Goal: Transaction & Acquisition: Download file/media

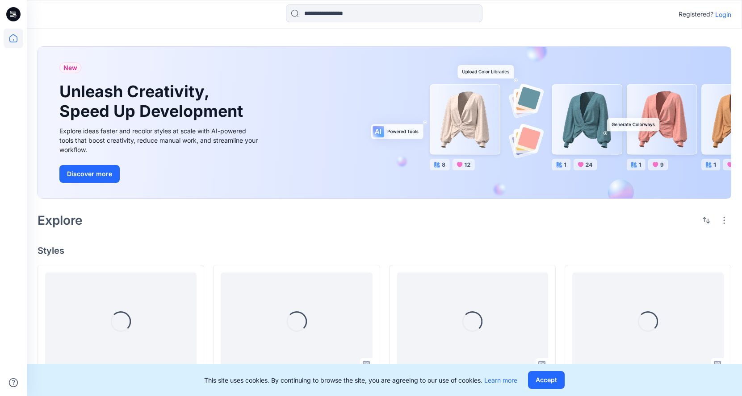
click at [728, 14] on p "Login" at bounding box center [723, 14] width 16 height 9
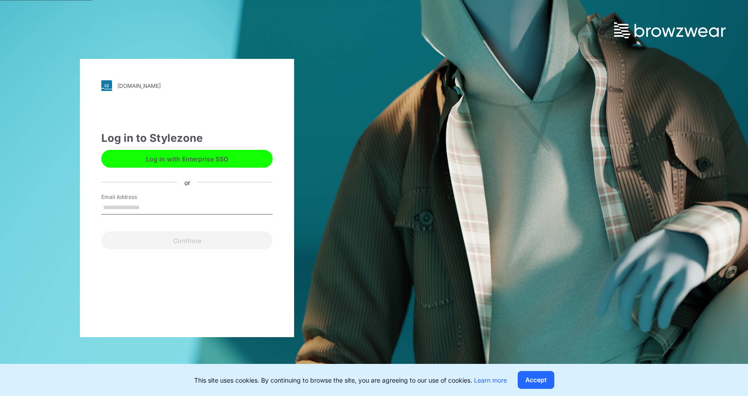
click at [125, 202] on input "Email Address" at bounding box center [186, 207] width 171 height 13
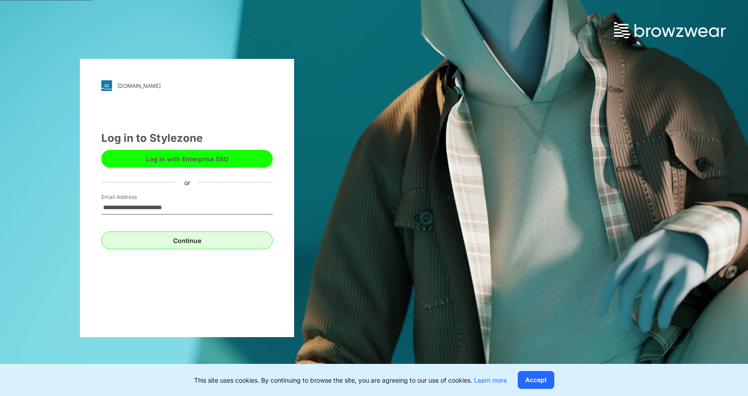
type input "**********"
click at [200, 237] on button "Continue" at bounding box center [186, 241] width 171 height 18
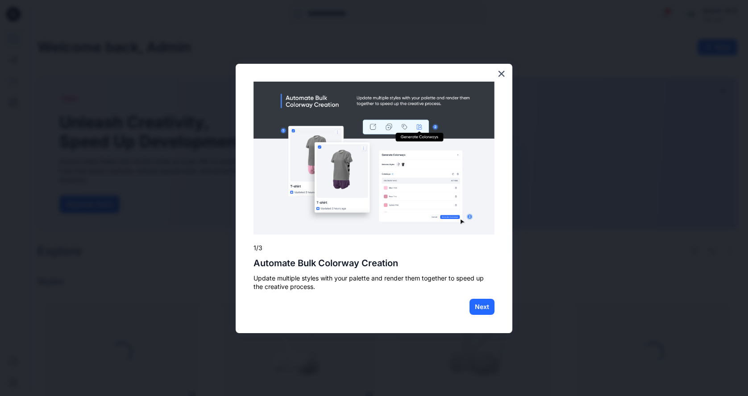
drag, startPoint x: 504, startPoint y: 78, endPoint x: 488, endPoint y: 83, distance: 17.2
click at [504, 77] on button "×" at bounding box center [501, 74] width 8 height 14
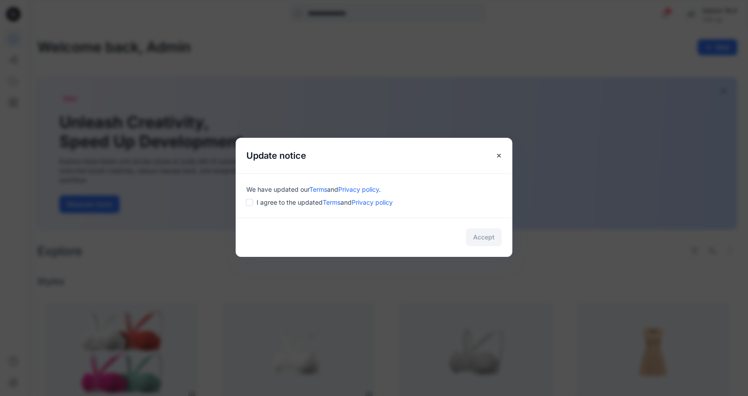
click at [244, 201] on div "We have updated our Terms and Privacy policy . I agree to the updated Terms and…" at bounding box center [374, 196] width 277 height 44
click at [254, 203] on div "I agree to the updated Terms and Privacy policy" at bounding box center [373, 202] width 255 height 9
drag, startPoint x: 483, startPoint y: 237, endPoint x: 538, endPoint y: 201, distance: 65.9
click at [484, 237] on button "Accept" at bounding box center [484, 238] width 36 height 18
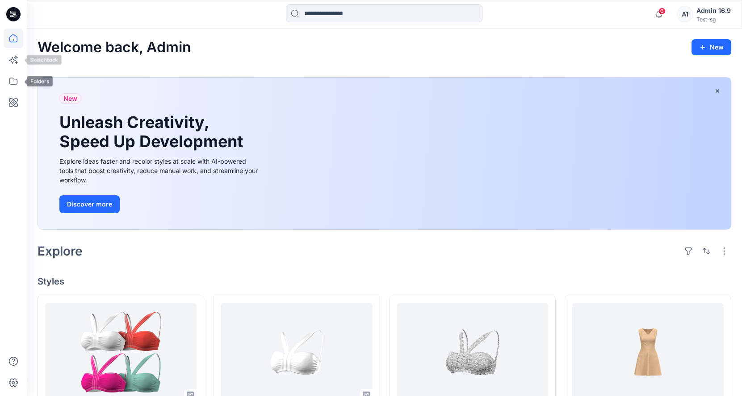
click at [21, 84] on icon at bounding box center [14, 81] width 20 height 20
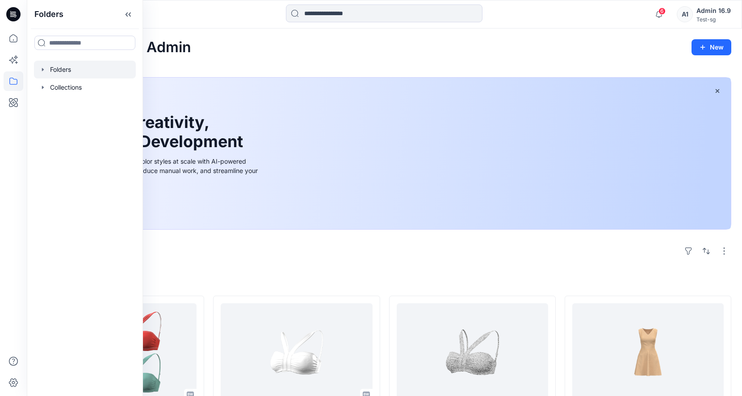
drag, startPoint x: 70, startPoint y: 69, endPoint x: 83, endPoint y: 66, distance: 13.8
click at [70, 70] on div at bounding box center [85, 70] width 102 height 18
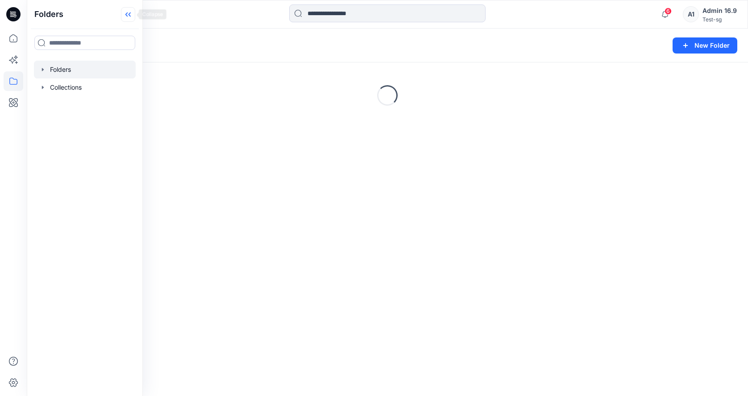
click at [135, 14] on div "Folders" at bounding box center [84, 14] width 115 height 29
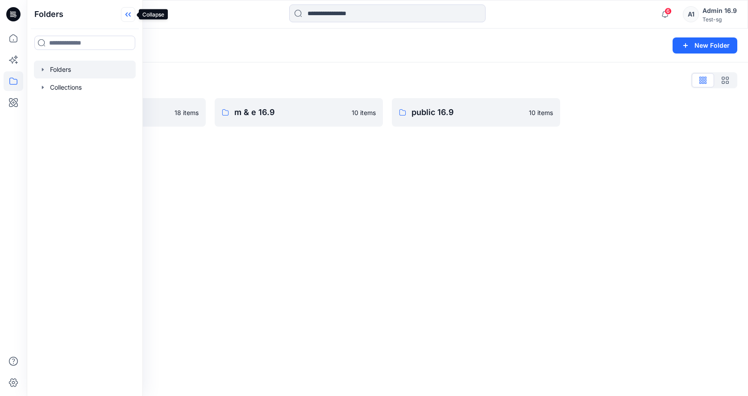
click at [131, 11] on icon at bounding box center [128, 14] width 14 height 15
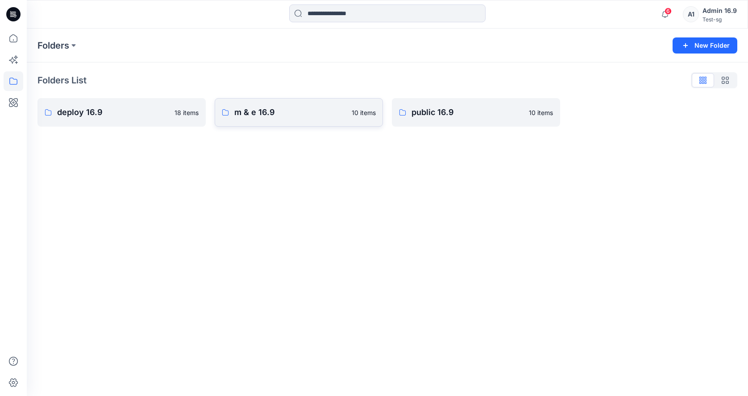
click at [272, 123] on link "m & e 16.9 10 items" at bounding box center [299, 112] width 168 height 29
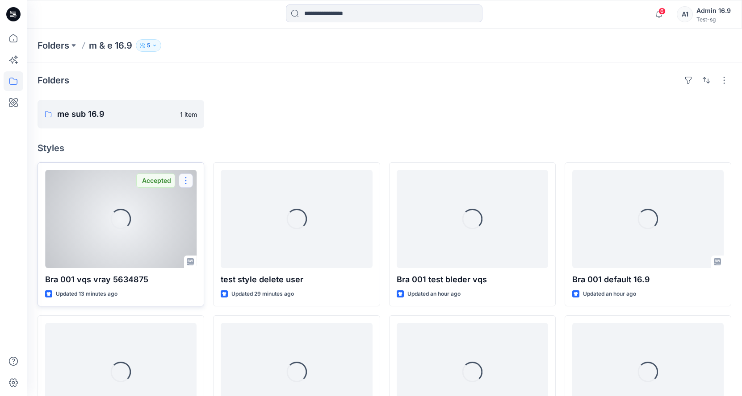
click at [190, 184] on button "button" at bounding box center [186, 181] width 14 height 14
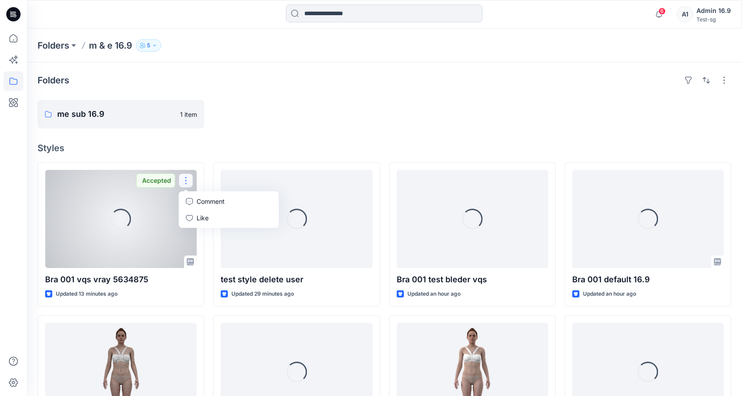
click at [292, 129] on div "Folders me sub 16.9 1 item Styles Loading... Bra 001 vqs vray 5634875 Updated 1…" at bounding box center [384, 343] width 715 height 561
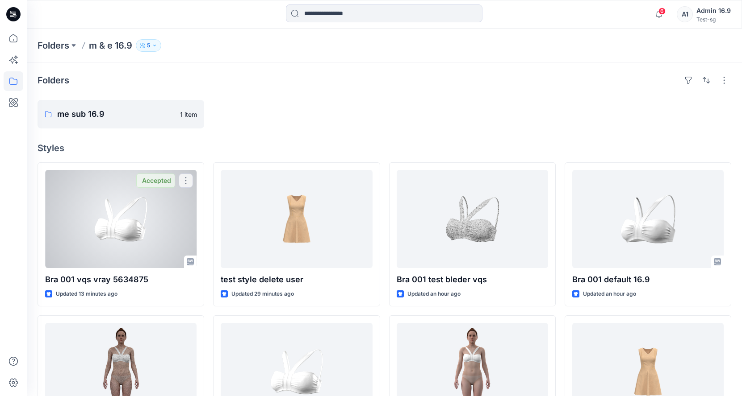
click at [147, 232] on div at bounding box center [120, 219] width 151 height 98
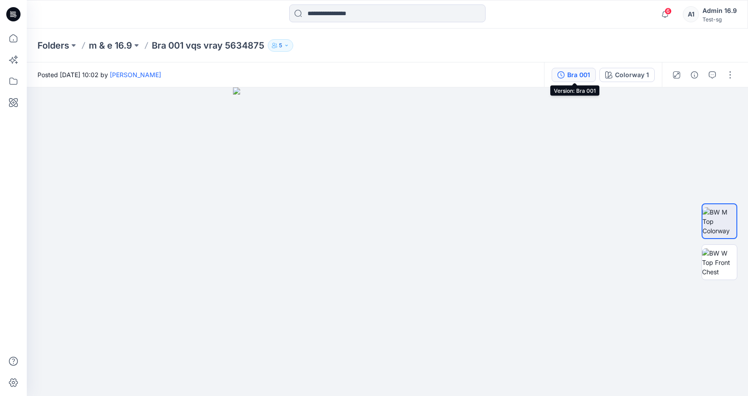
click at [584, 73] on div "Bra 001" at bounding box center [578, 75] width 23 height 10
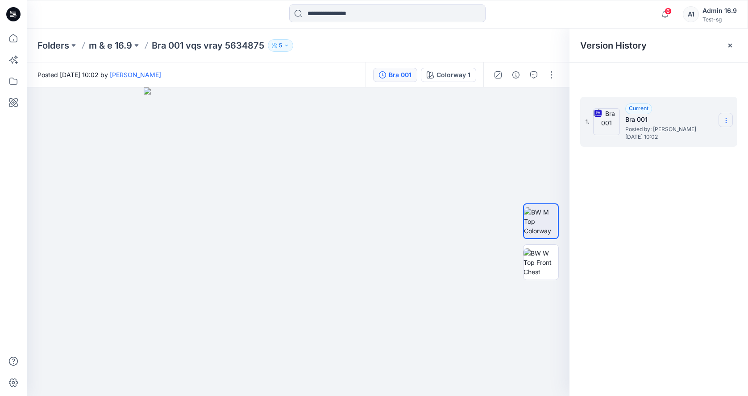
click at [724, 119] on icon at bounding box center [726, 120] width 7 height 7
click at [692, 138] on span "Download Source BW File" at bounding box center [681, 138] width 75 height 11
